Goal: Communication & Community: Answer question/provide support

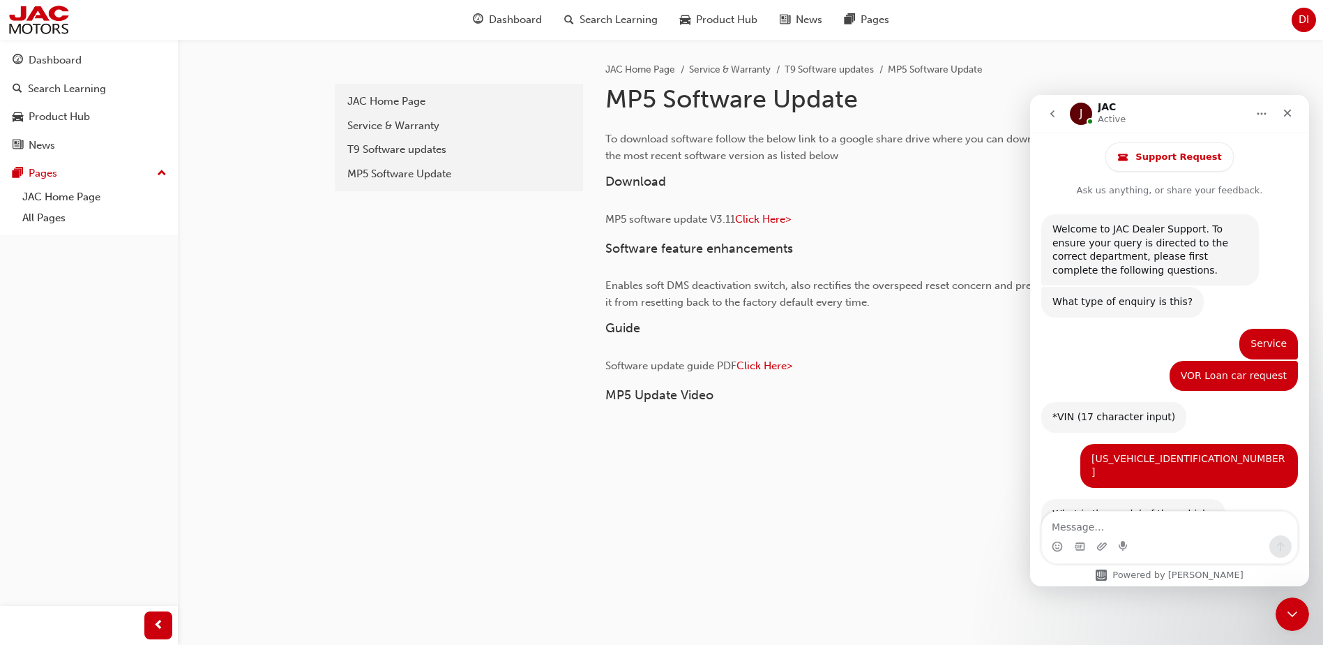
scroll to position [859, 0]
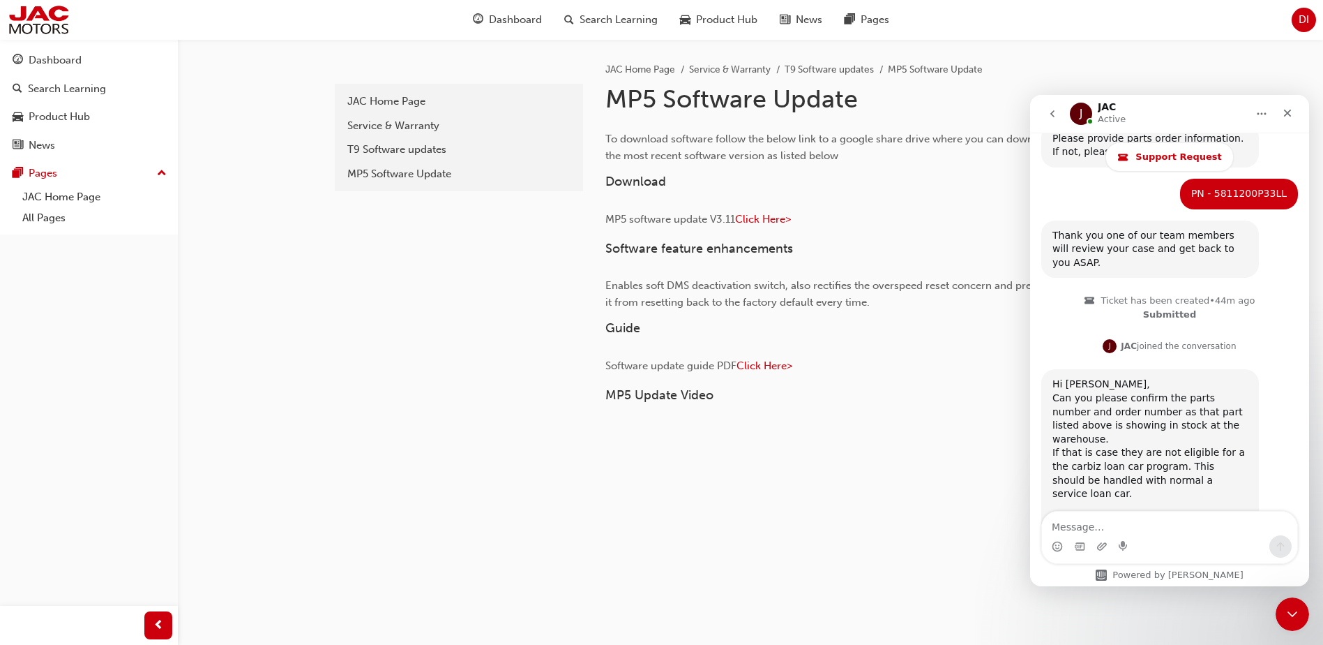
click at [1195, 387] on div "Hi [PERSON_NAME], Can you please confirm the parts number and order number as t…" at bounding box center [1150, 452] width 195 height 151
click at [1104, 529] on textarea "Message…" at bounding box center [1169, 523] width 255 height 24
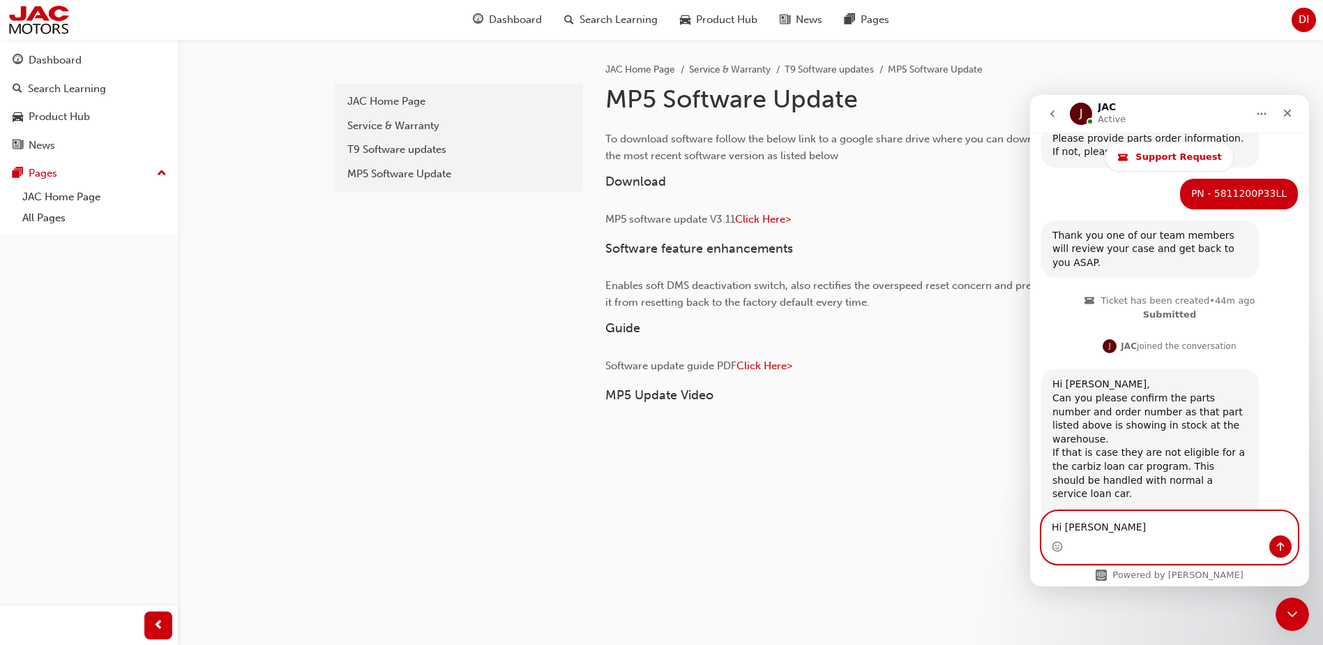
type textarea "Hi [PERSON_NAME],"
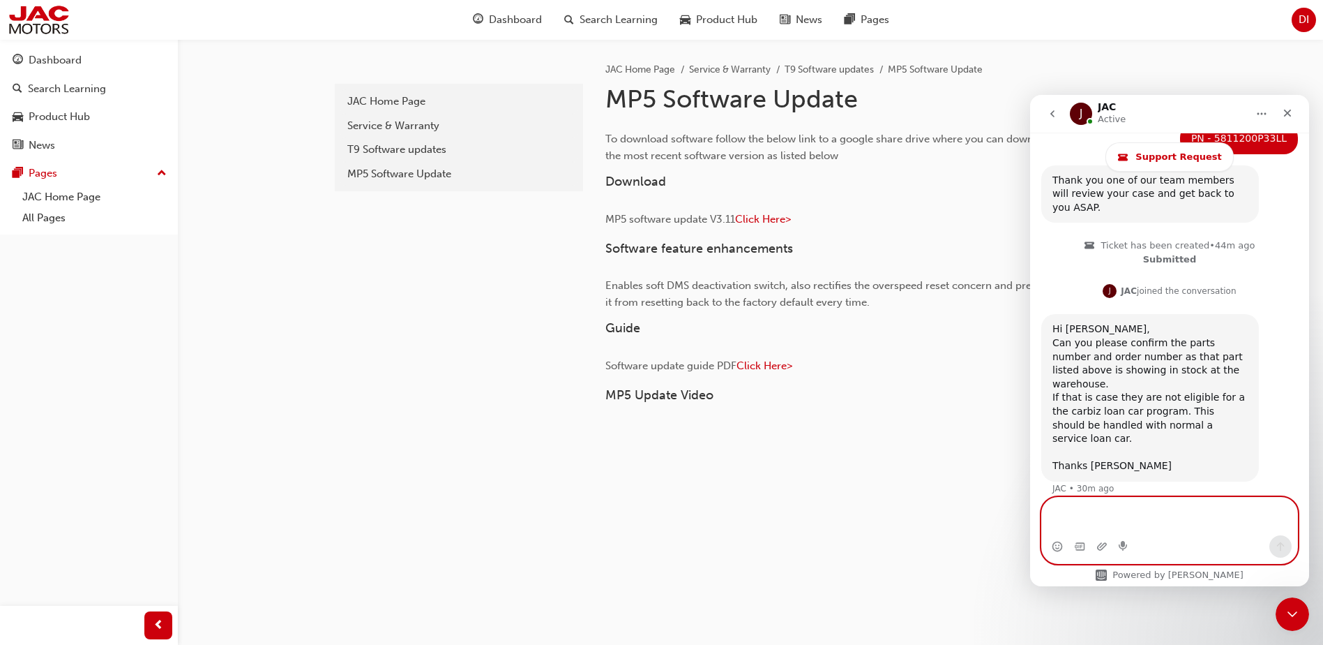
type textarea "A"
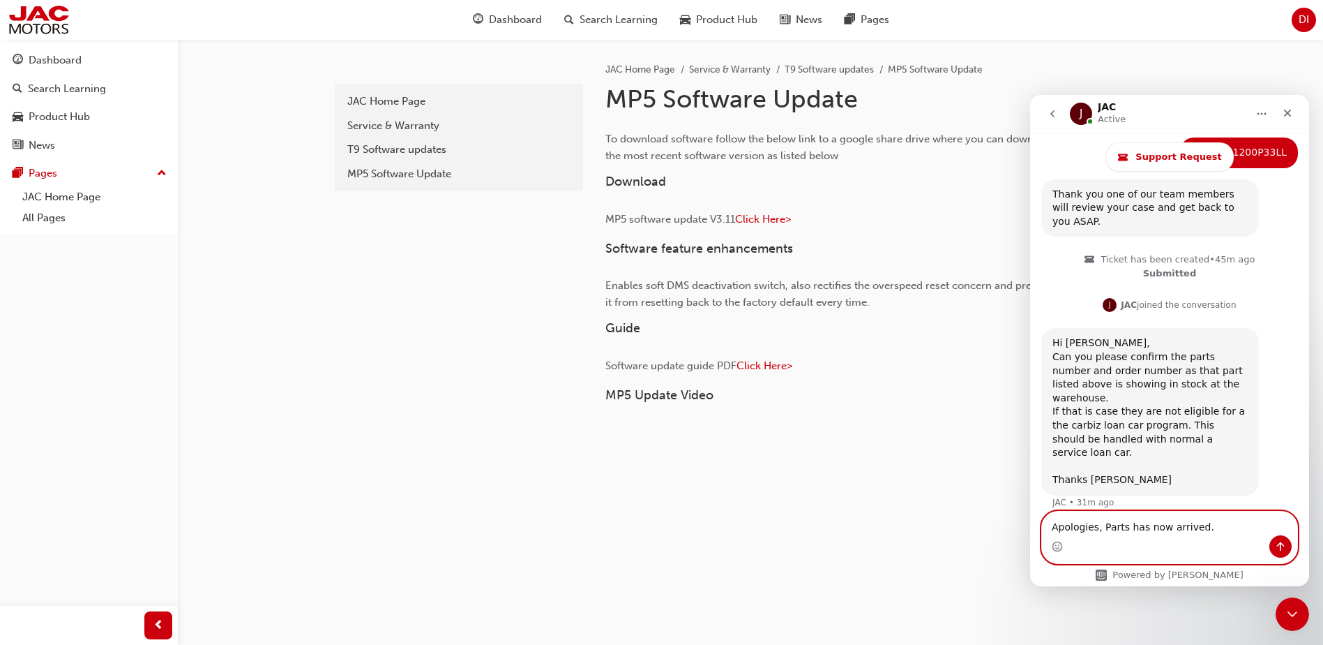
click at [1196, 534] on textarea "Apologies, Parts has now arrived." at bounding box center [1169, 523] width 255 height 24
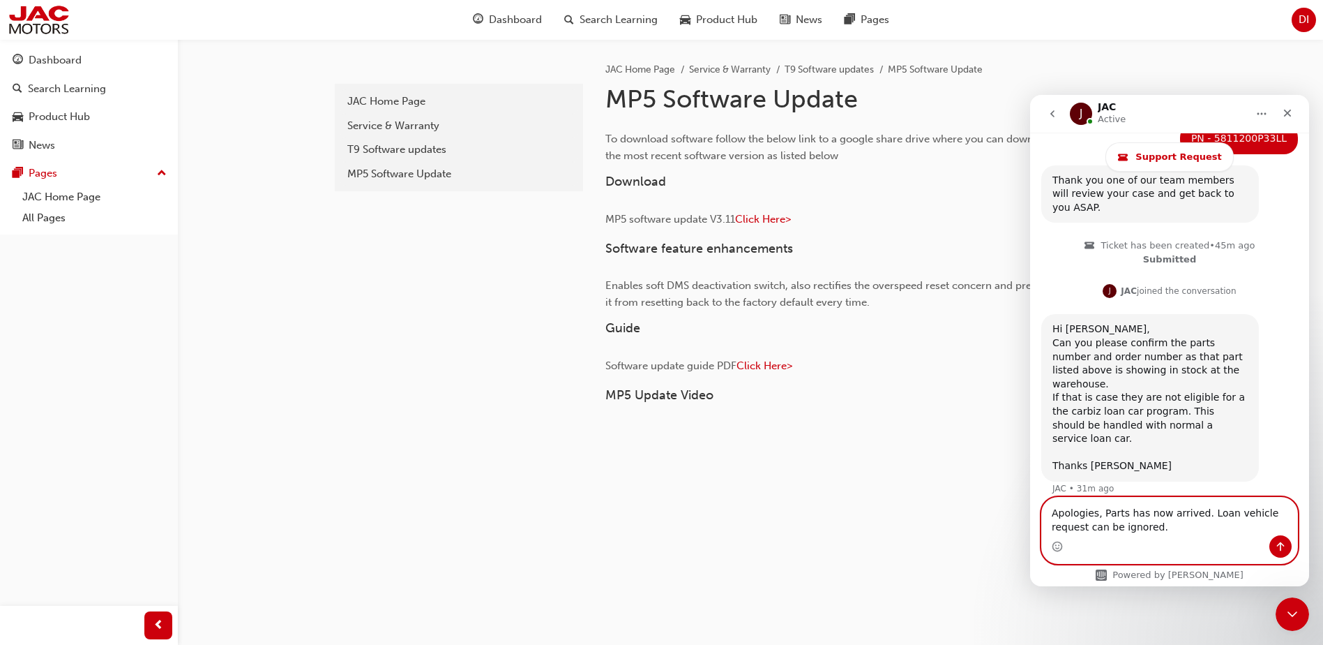
type textarea "Apologies, Parts has now arrived. Loan vehicle request can be ignored."
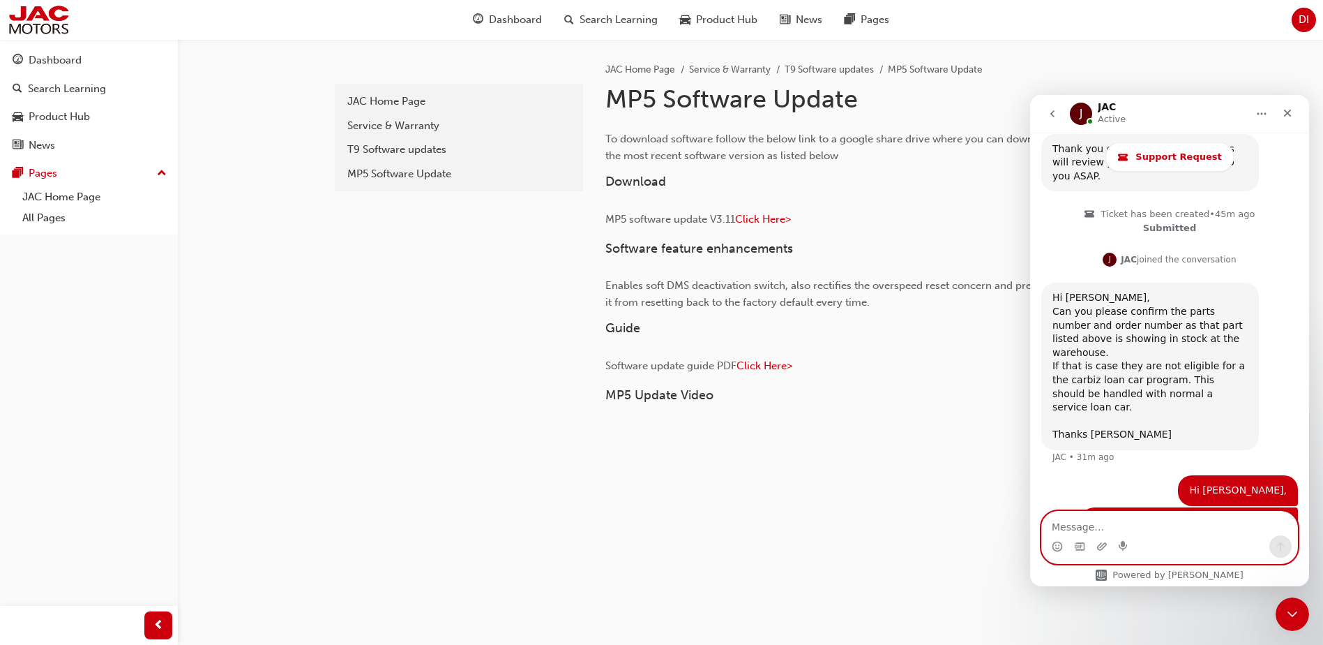
scroll to position [737, 0]
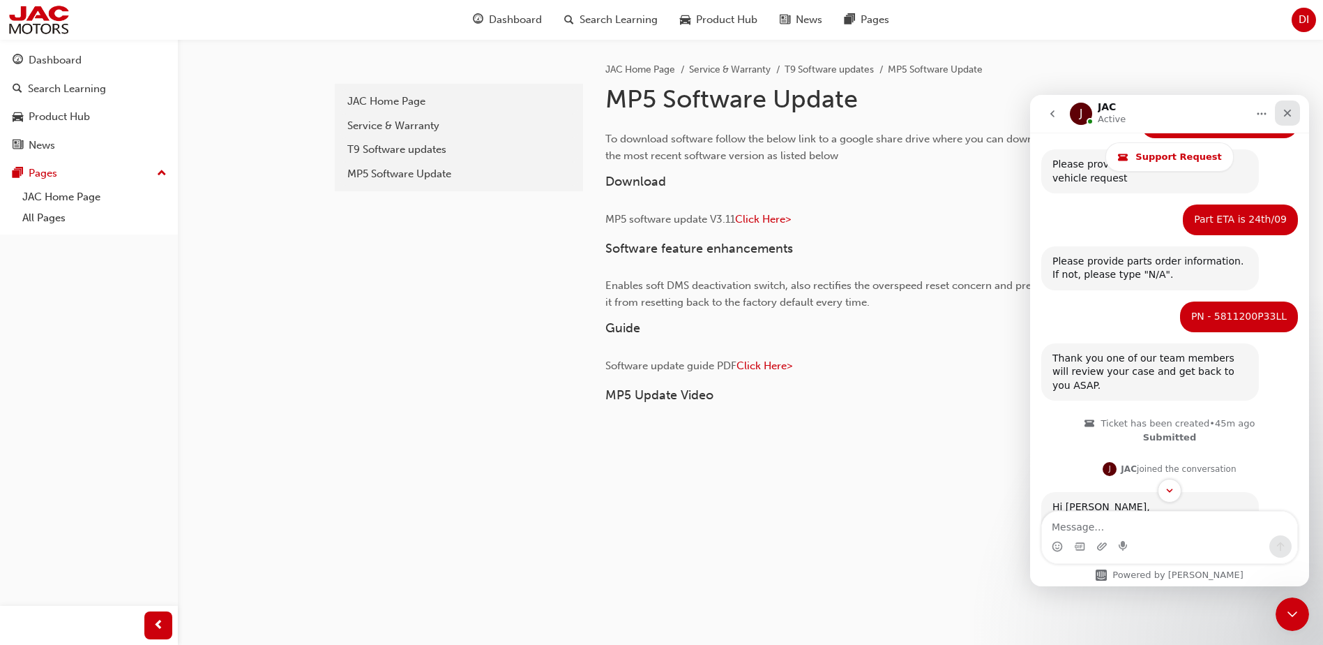
click at [1286, 107] on icon "Close" at bounding box center [1287, 112] width 11 height 11
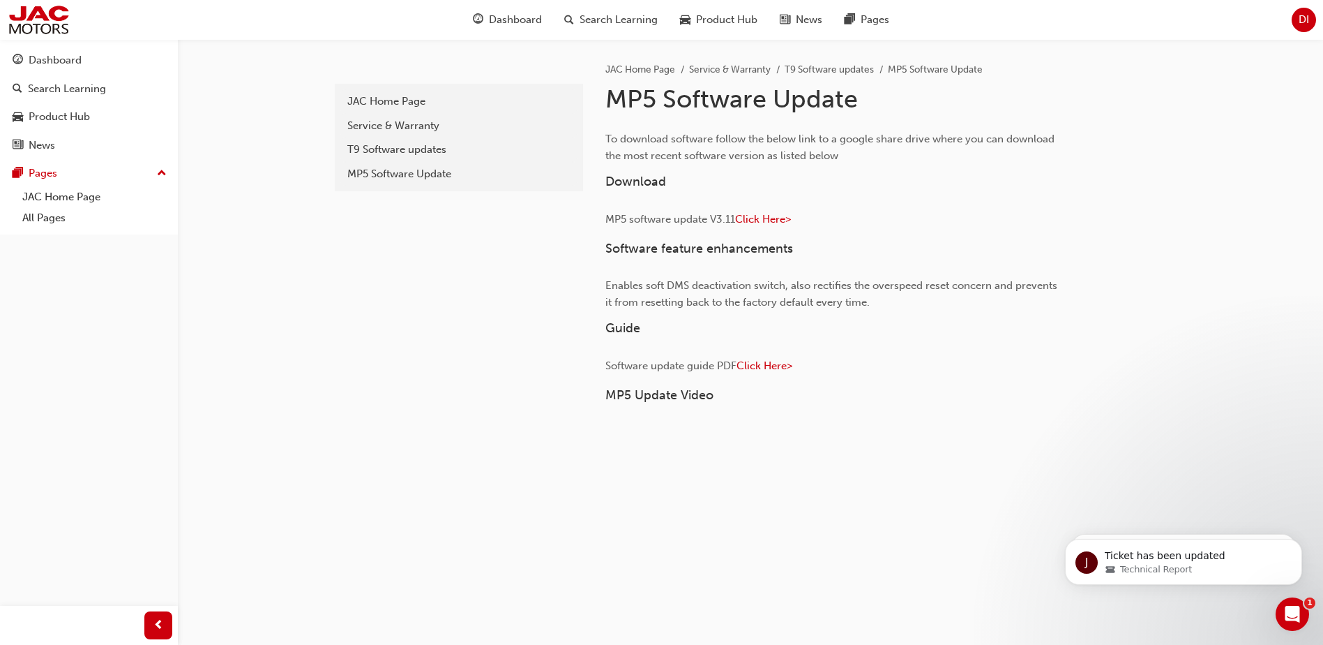
scroll to position [946, 0]
click at [455, 379] on div "11ec04a7-11c9-416f-92dd-e586a1dabc50 JAC Home Page Service & Warranty T9 Softwa…" at bounding box center [457, 389] width 251 height 701
